Goal: Task Accomplishment & Management: Use online tool/utility

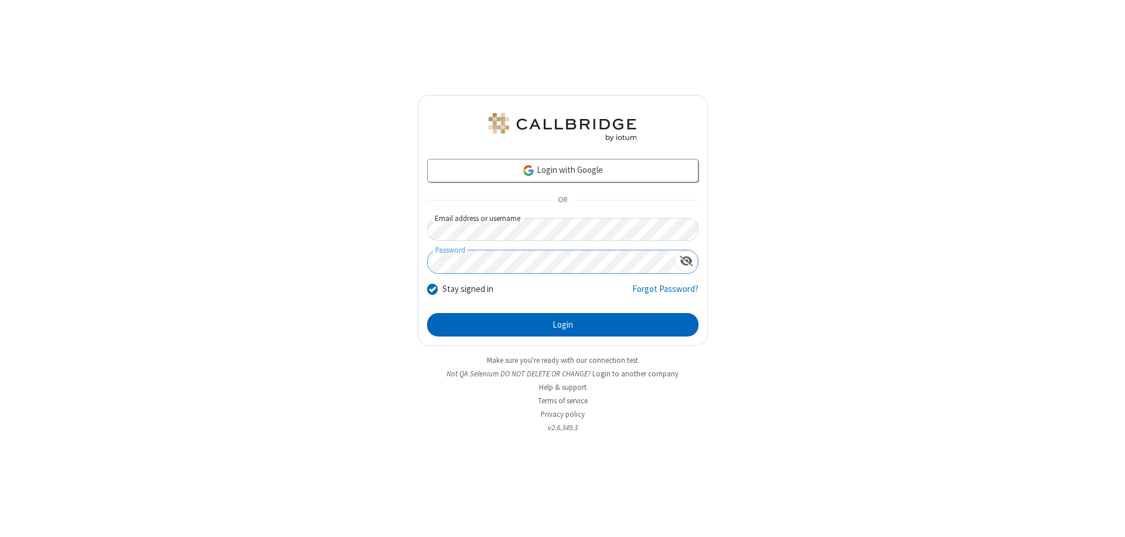
click at [563, 325] on button "Login" at bounding box center [562, 324] width 271 height 23
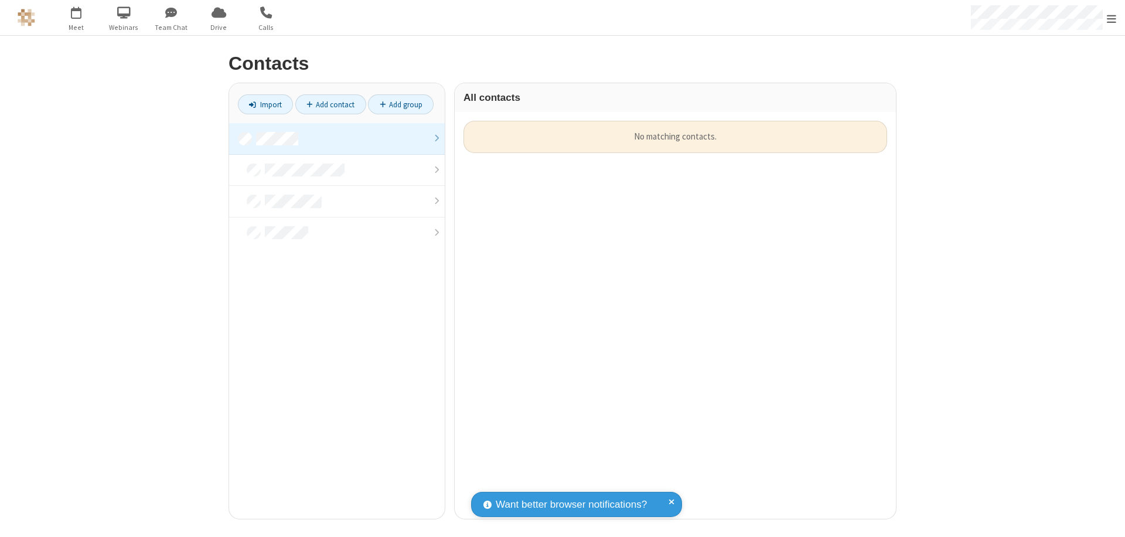
scroll to position [398, 433]
click at [337, 138] on link at bounding box center [337, 139] width 216 height 32
click at [266, 104] on link "Import" at bounding box center [265, 104] width 55 height 20
